Goal: Find specific page/section: Find specific page/section

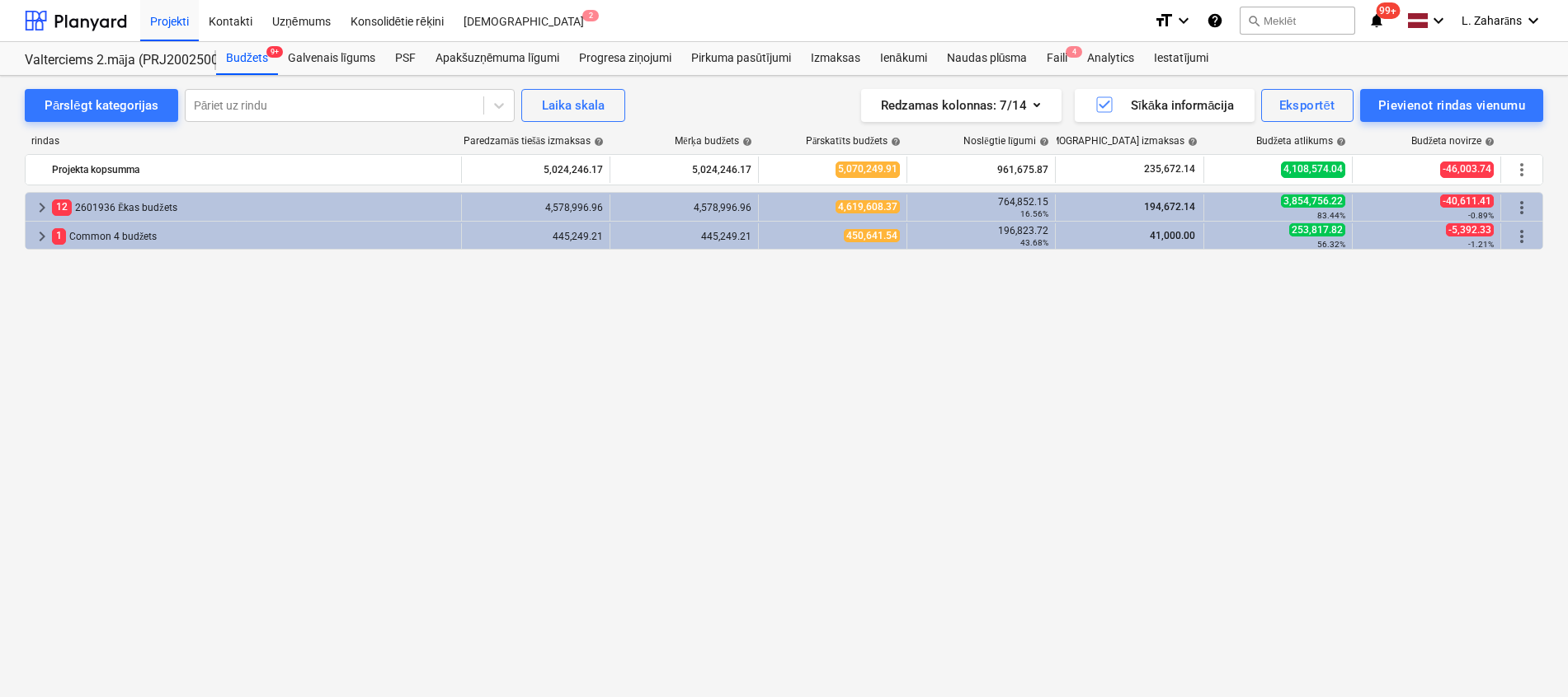
drag, startPoint x: 801, startPoint y: 761, endPoint x: 766, endPoint y: 740, distance: 40.8
